Goal: Find specific page/section: Find specific page/section

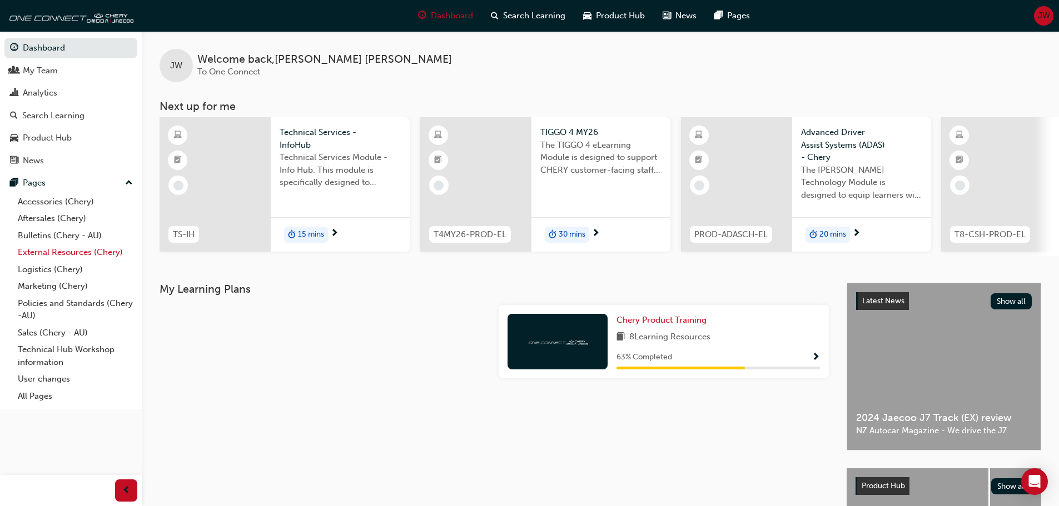
click at [57, 250] on link "External Resources (Chery)" at bounding box center [75, 252] width 124 height 17
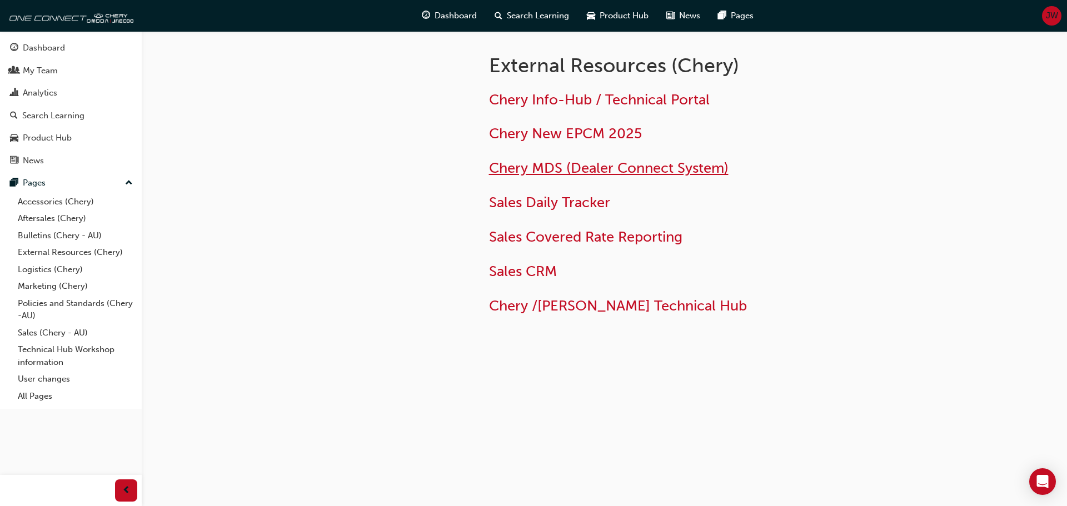
click at [576, 163] on span "Chery MDS (Dealer Connect System)" at bounding box center [609, 168] width 240 height 17
